Goal: Task Accomplishment & Management: Manage account settings

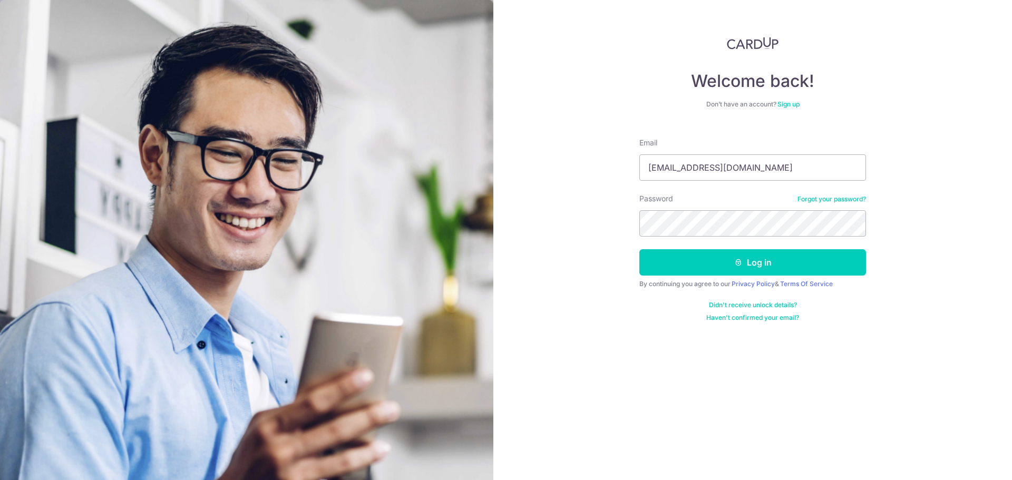
type input "[EMAIL_ADDRESS][DOMAIN_NAME]"
click at [639, 249] on button "Log in" at bounding box center [752, 262] width 227 height 26
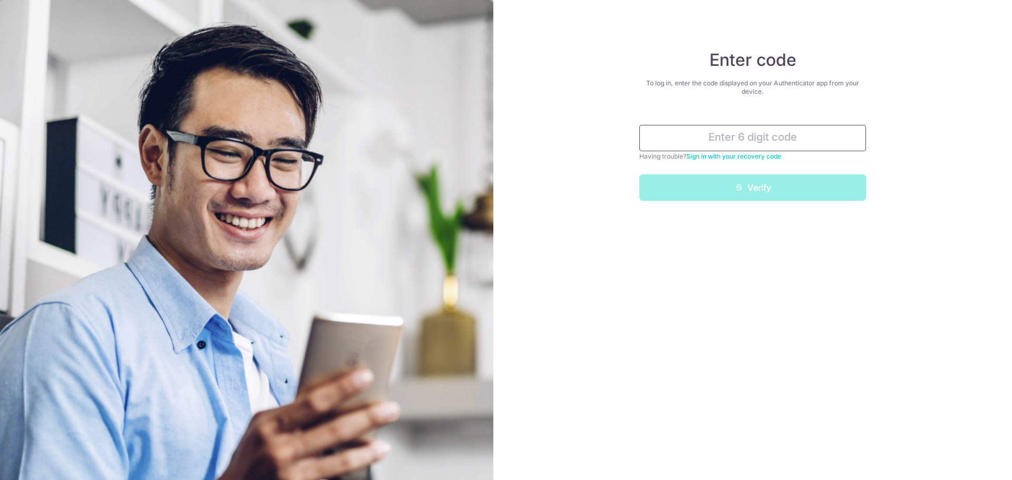
click at [732, 139] on input "text" at bounding box center [752, 138] width 227 height 26
click at [714, 135] on input "text" at bounding box center [752, 138] width 227 height 26
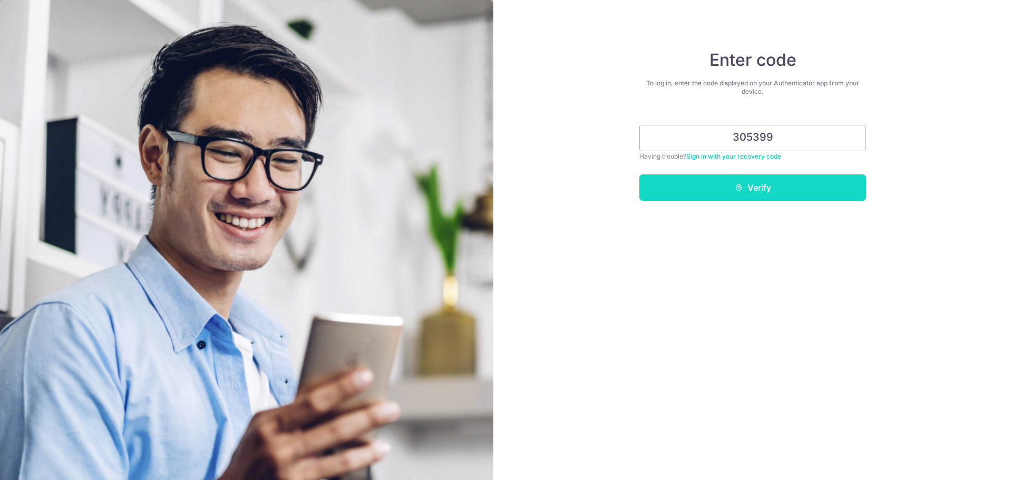
type input "305399"
click at [732, 191] on button "Verify" at bounding box center [752, 187] width 227 height 26
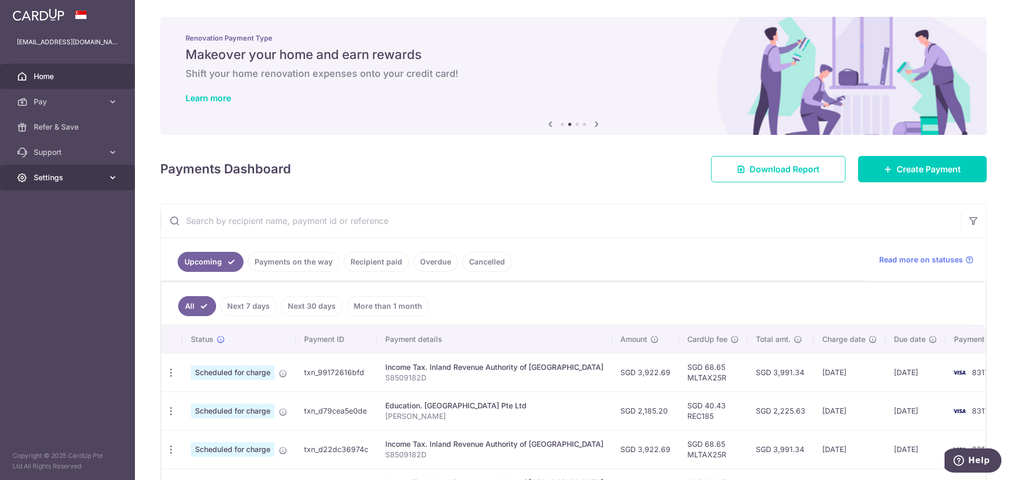
click at [107, 177] on icon at bounding box center [112, 177] width 11 height 11
click at [45, 225] on span "Logout" at bounding box center [69, 228] width 70 height 11
